Goal: Complete application form: Complete application form

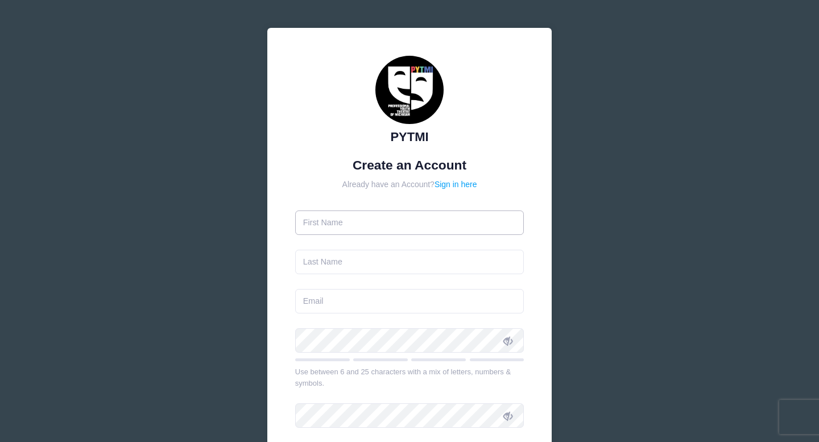
click at [345, 222] on input "text" at bounding box center [409, 222] width 229 height 24
type input "[PERSON_NAME]"
type input "plomaritas"
type input "[EMAIL_ADDRESS][DOMAIN_NAME]"
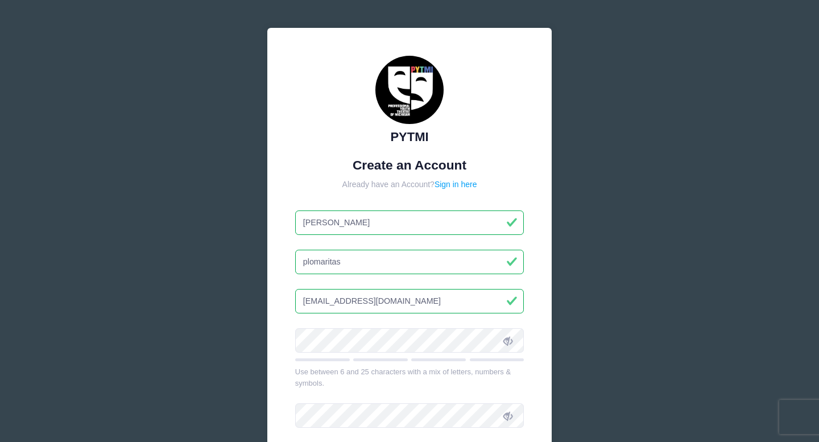
scroll to position [4, 0]
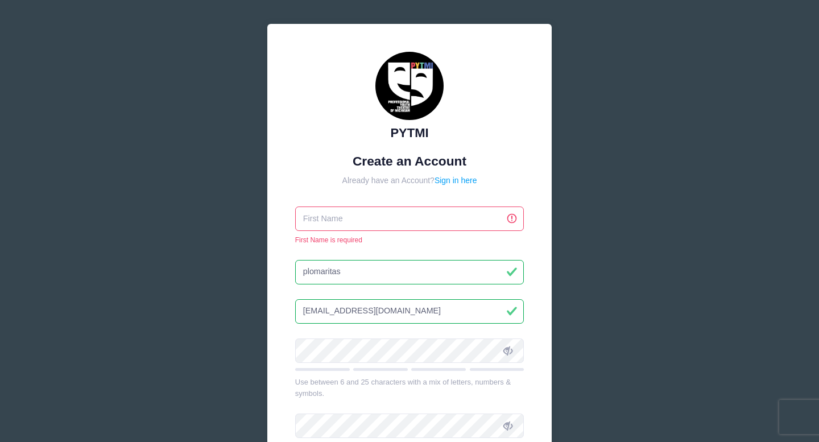
click at [364, 279] on input "plomaritas" at bounding box center [409, 272] width 229 height 24
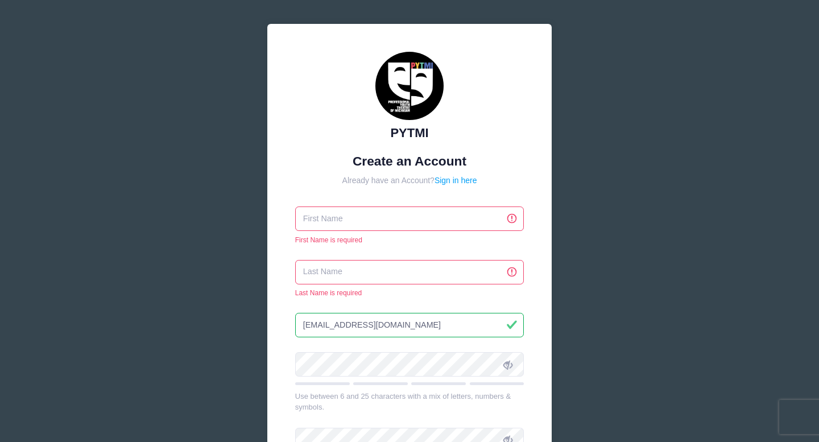
click at [368, 317] on input "[EMAIL_ADDRESS][DOMAIN_NAME]" at bounding box center [409, 325] width 229 height 24
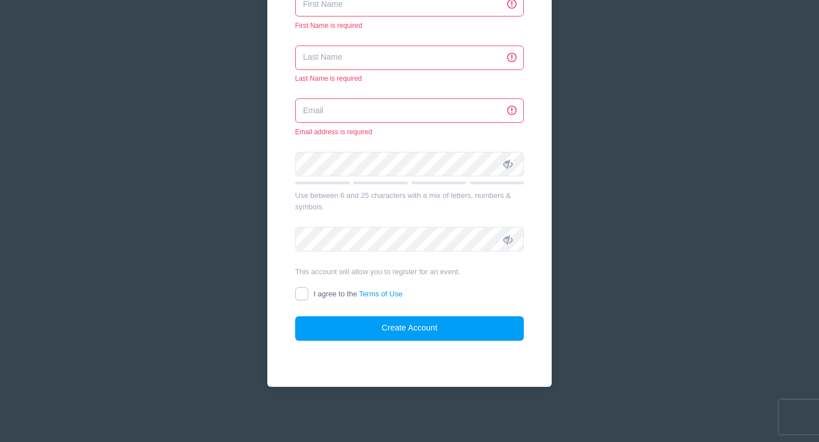
scroll to position [0, 0]
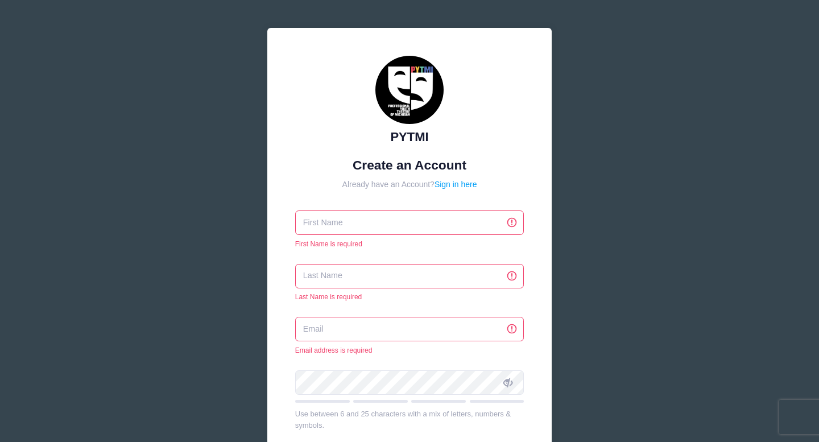
click at [342, 217] on input "text" at bounding box center [409, 222] width 229 height 24
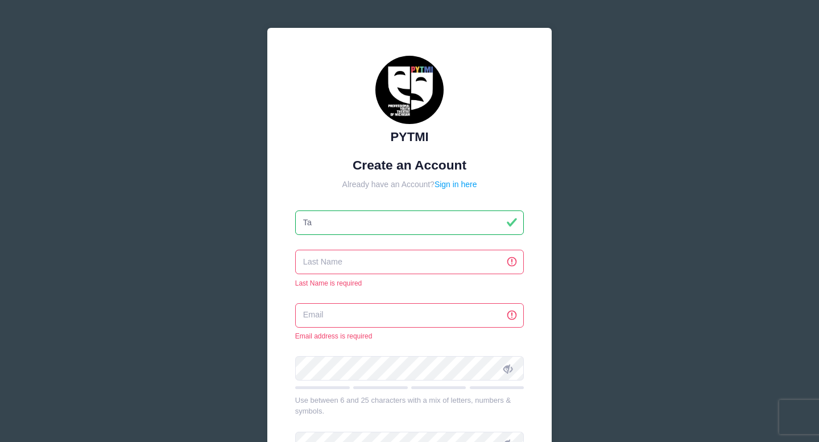
type input "[DEMOGRAPHIC_DATA]"
type input "Plomaritas"
type input "[EMAIL_ADDRESS][DOMAIN_NAME]"
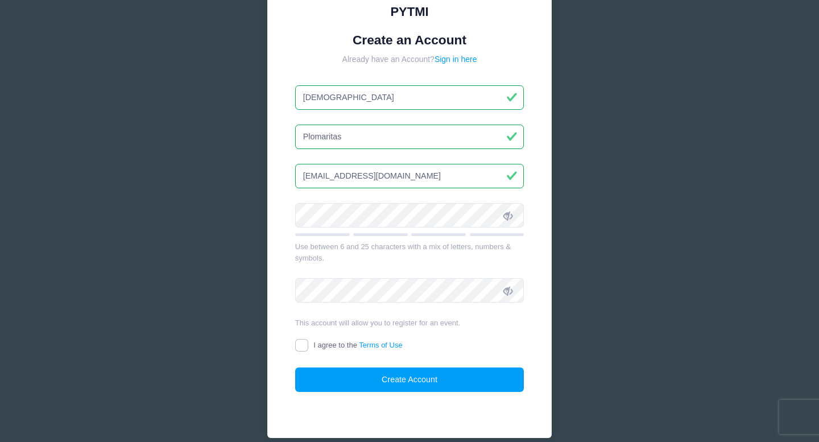
scroll to position [147, 0]
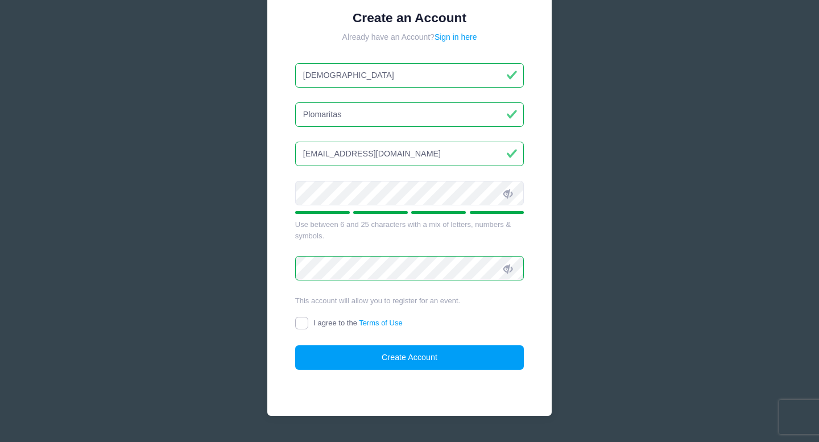
click at [301, 324] on input "I agree to the Terms of Use" at bounding box center [301, 323] width 13 height 13
checkbox input "true"
click at [453, 363] on button "Create Account" at bounding box center [409, 357] width 229 height 24
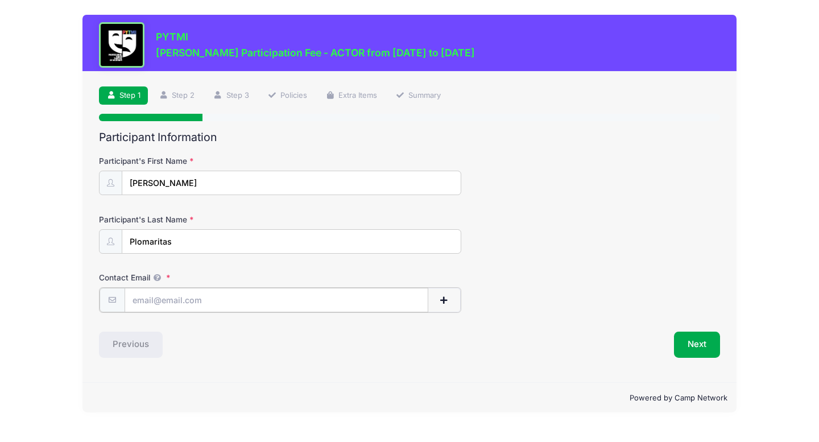
click at [182, 307] on input "Contact Email" at bounding box center [277, 300] width 304 height 24
type input "[EMAIL_ADDRESS][DOMAIN_NAME]"
click at [705, 343] on button "Next" at bounding box center [697, 343] width 46 height 26
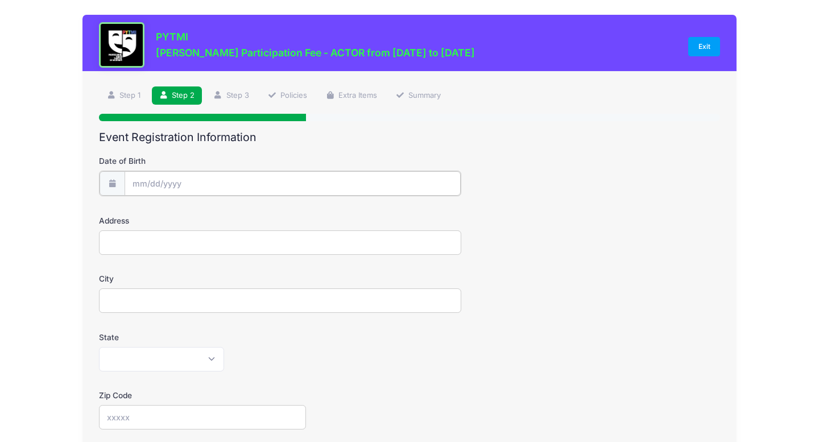
click at [161, 187] on input "Date of Birth" at bounding box center [293, 183] width 336 height 24
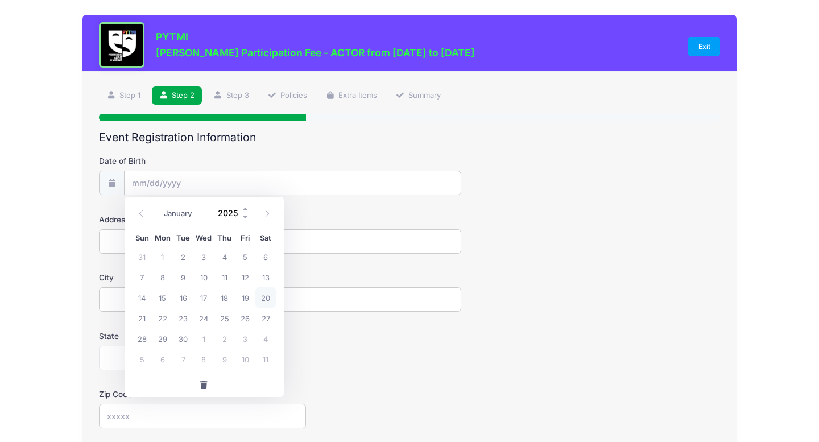
click at [227, 216] on input "2025" at bounding box center [231, 213] width 37 height 17
click at [245, 218] on span at bounding box center [246, 217] width 8 height 9
click at [246, 219] on span at bounding box center [246, 217] width 8 height 9
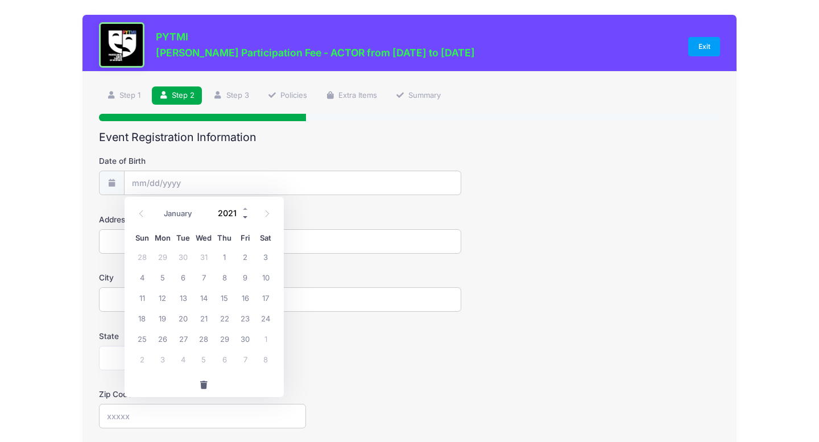
click at [246, 219] on span at bounding box center [246, 217] width 8 height 9
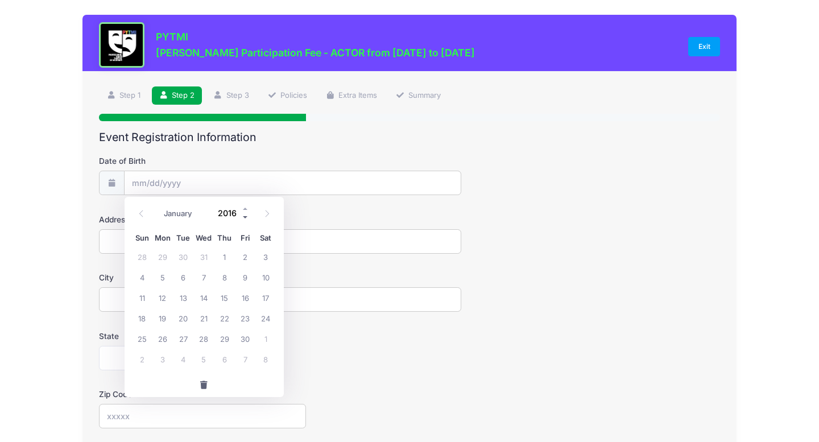
click at [246, 219] on span at bounding box center [246, 217] width 8 height 9
type input "2014"
click at [270, 311] on span "27" at bounding box center [265, 318] width 20 height 20
type input "09/27/2014"
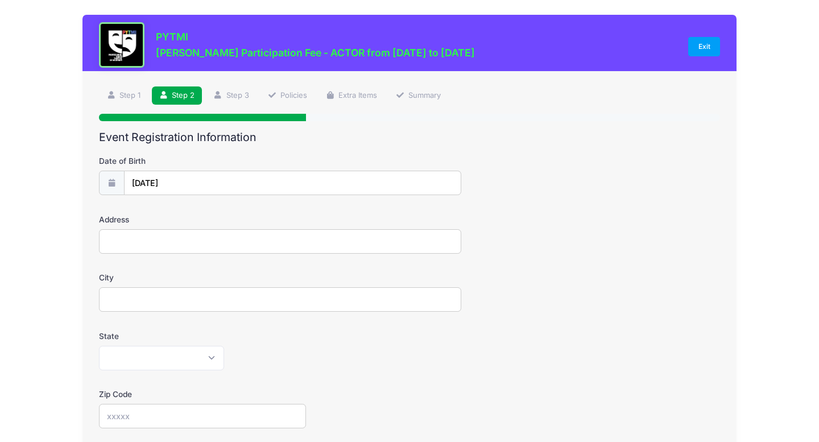
click at [204, 241] on input "Address" at bounding box center [280, 241] width 362 height 24
type input "2793 Braeburn Circle"
type input "Ann Arbor"
select select "MI"
type input "48108"
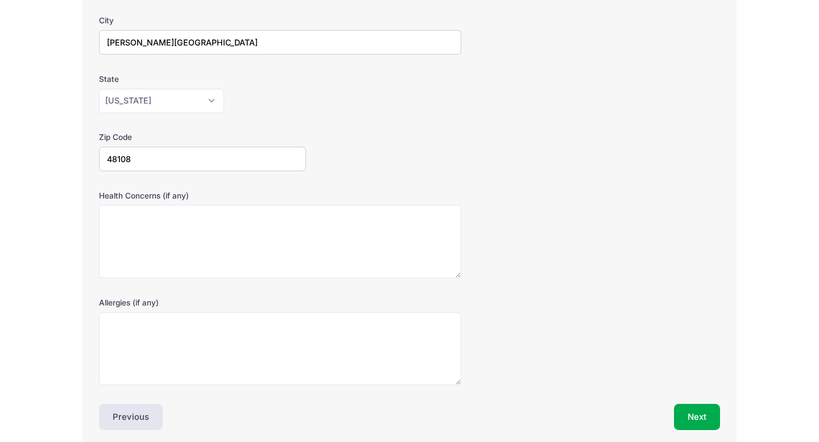
scroll to position [268, 0]
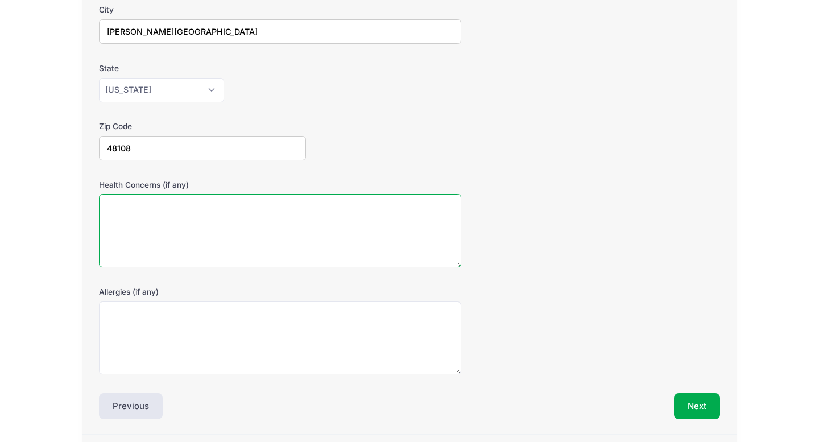
click at [201, 228] on textarea "Health Concerns (if any)" at bounding box center [280, 230] width 362 height 73
type textarea "None"
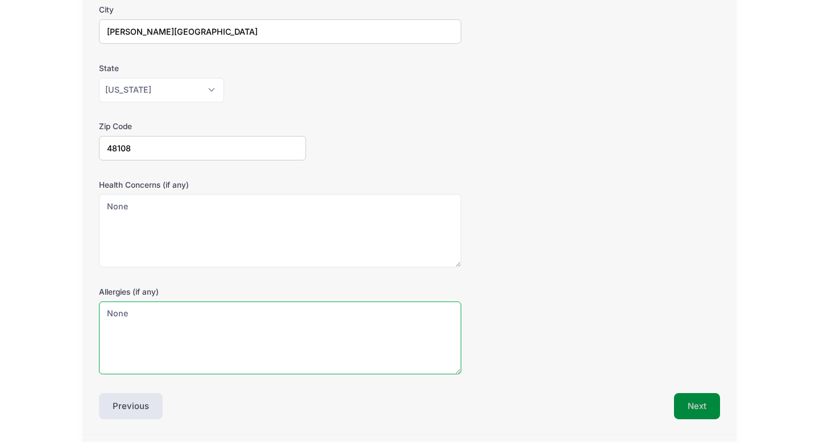
type textarea "None"
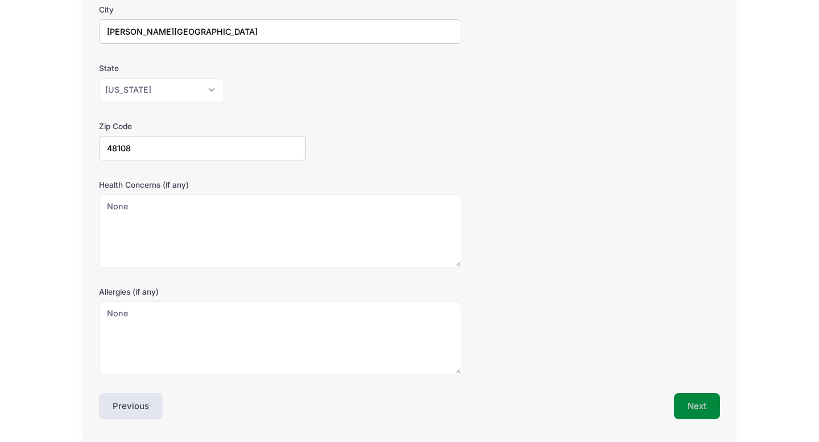
click at [694, 407] on button "Next" at bounding box center [697, 406] width 46 height 26
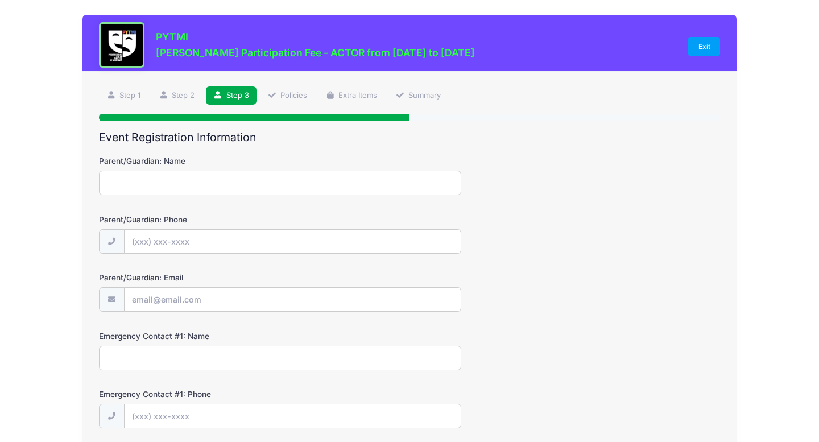
scroll to position [0, 0]
click at [202, 176] on input "Parent/Guardian: Name" at bounding box center [280, 183] width 362 height 24
type input "Tabbatha Plomaritas"
type input "(734) 217-9944"
type input "[EMAIL_ADDRESS][DOMAIN_NAME]"
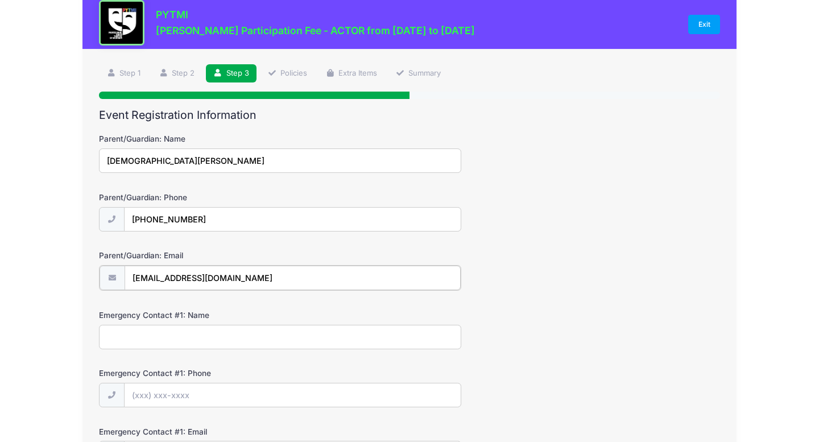
scroll to position [42, 0]
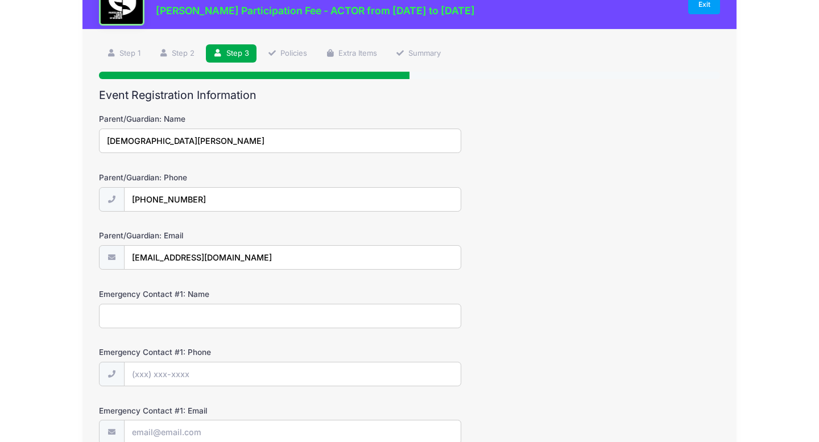
click at [200, 311] on input "Emergency Contact #1: Name" at bounding box center [280, 316] width 362 height 24
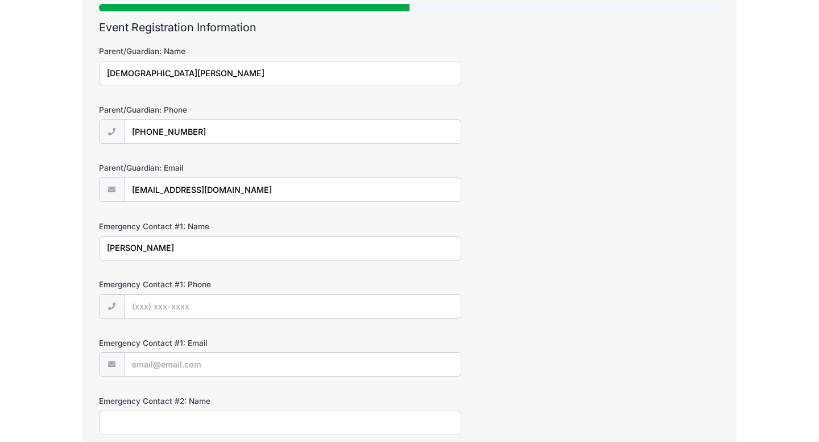
scroll to position [208, 0]
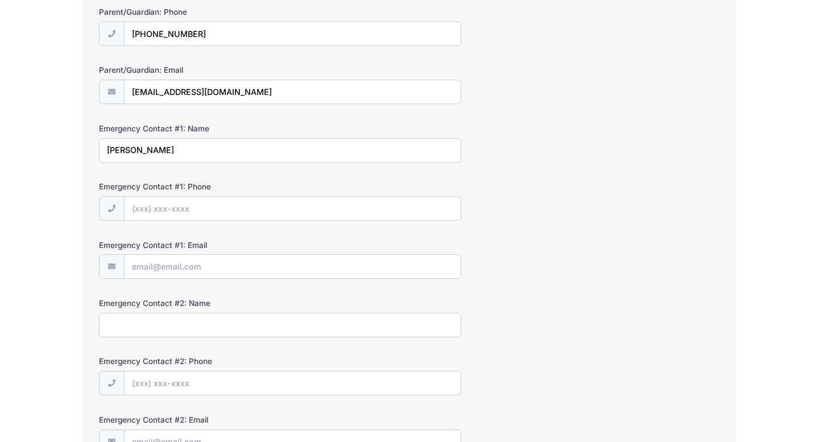
type input "Adam Plomaritas"
click at [216, 214] on input "Emergency Contact #1: Phone" at bounding box center [293, 209] width 336 height 24
type input "(734) 635-4671"
type input "adamplomaritas@gmail.com"
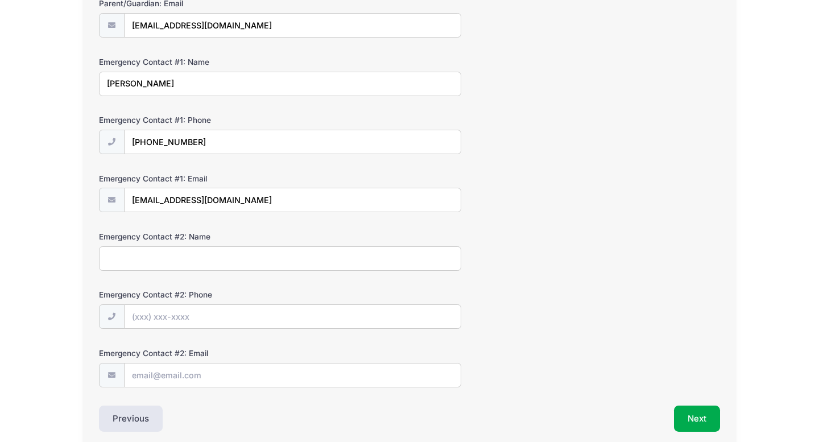
scroll to position [323, 0]
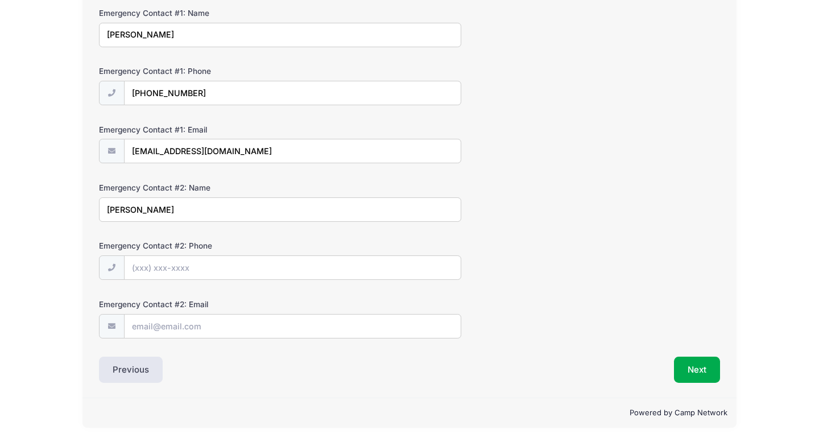
type input "Tracy Akschamowitsch"
type input "(434) 661-7599"
click at [178, 325] on input "Emergency Contact #2: Email" at bounding box center [293, 326] width 336 height 24
type input "tracyrenea@gmail.com"
click at [706, 362] on button "Next" at bounding box center [697, 370] width 46 height 26
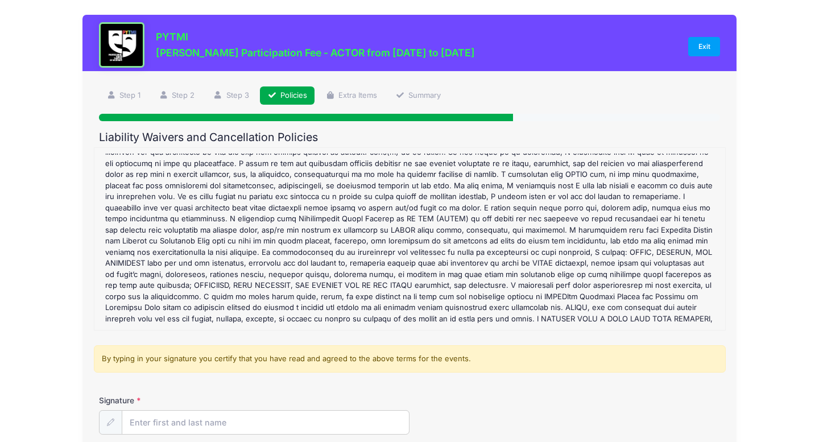
scroll to position [111, 0]
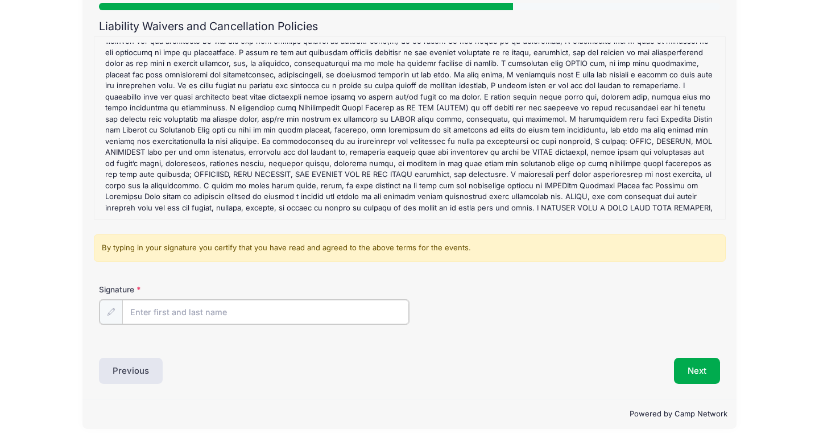
click at [214, 306] on input "Signature" at bounding box center [265, 312] width 287 height 24
type input "Tabbatha Plomaritas"
click at [436, 147] on div "Matilda Jr. Participation Fee - ACTOR Refund Policy : *Participation fees are n…" at bounding box center [409, 128] width 619 height 171
click at [695, 366] on button "Next" at bounding box center [697, 370] width 46 height 26
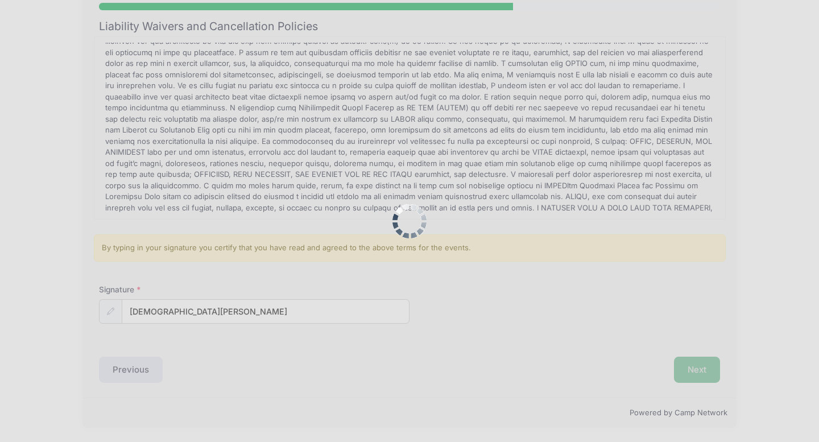
scroll to position [0, 0]
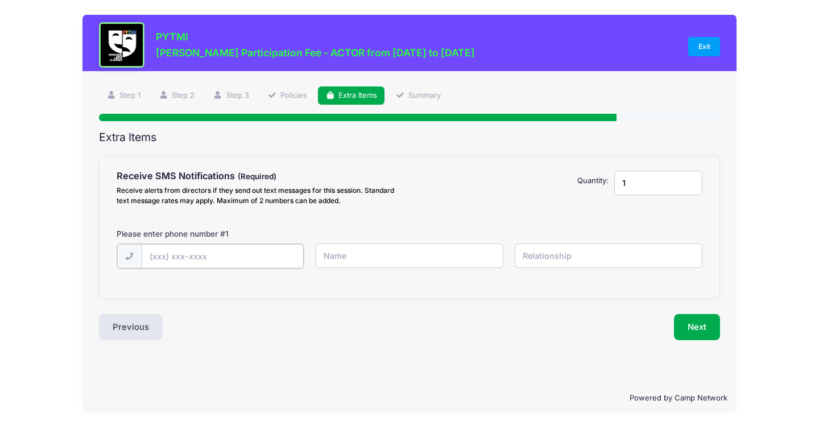
click at [246, 254] on input "text" at bounding box center [223, 256] width 162 height 24
type input "(734) 217-9944"
type input "[DEMOGRAPHIC_DATA]"
type input "Mother"
click at [399, 289] on div "Receive SMS Notifications Receive alerts from directors if they send out text m…" at bounding box center [410, 227] width 620 height 142
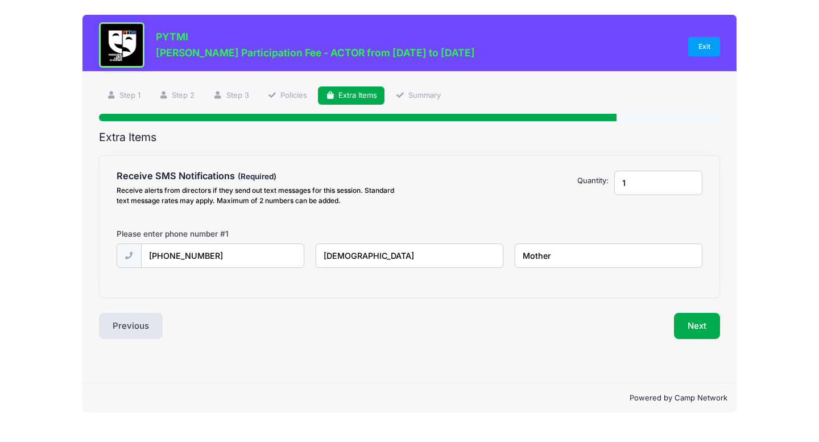
click at [633, 187] on input "1" at bounding box center [658, 183] width 89 height 24
type input "2"
click at [691, 177] on input "2" at bounding box center [658, 183] width 89 height 24
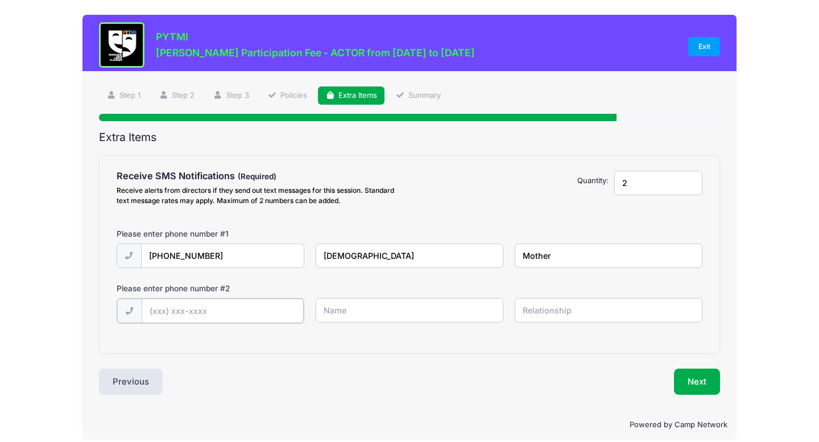
click at [234, 305] on input "text" at bounding box center [223, 311] width 162 height 24
type input "(734) 590-0406"
type input "[PERSON_NAME]"
type input "Actor"
click at [689, 384] on button "Next" at bounding box center [697, 380] width 46 height 26
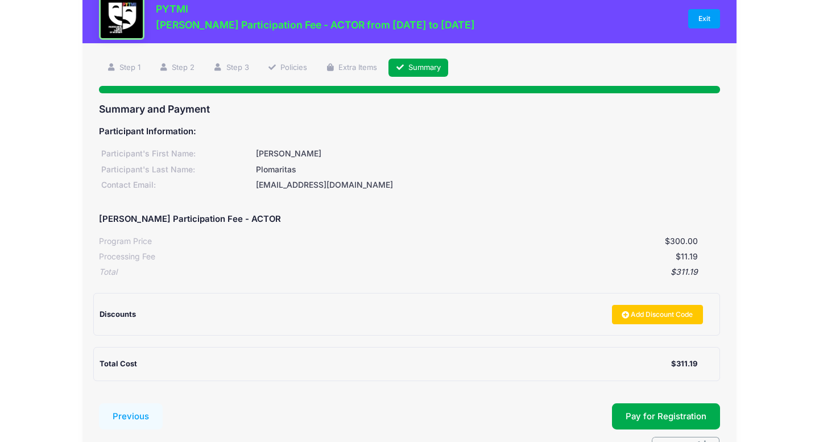
scroll to position [97, 0]
